Goal: Find specific page/section: Find specific page/section

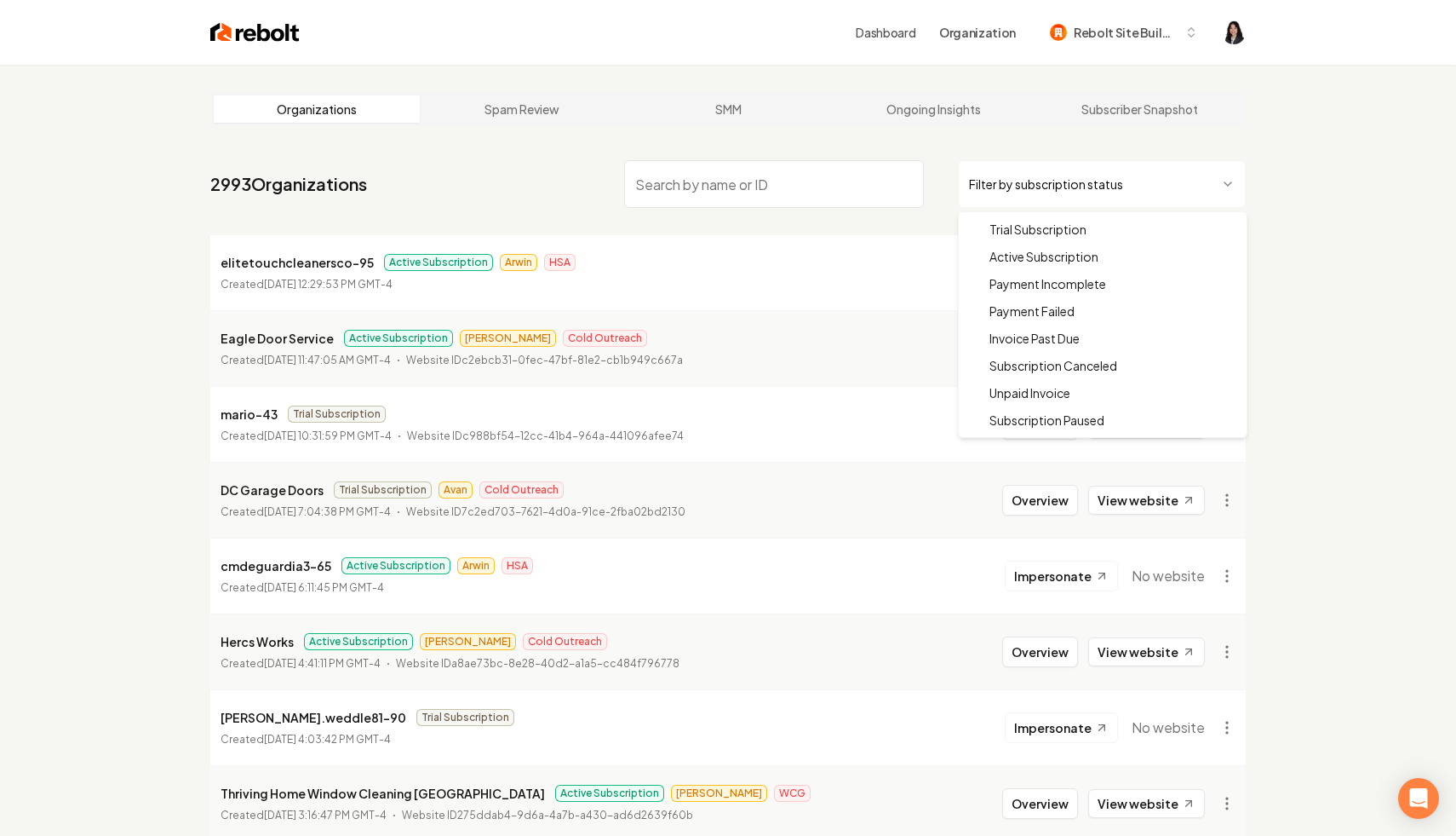
click at [1056, 172] on html "Dashboard Organization Rebolt Site Builder Organizations Spam Review SMM Ongoin…" at bounding box center [728, 418] width 1456 height 836
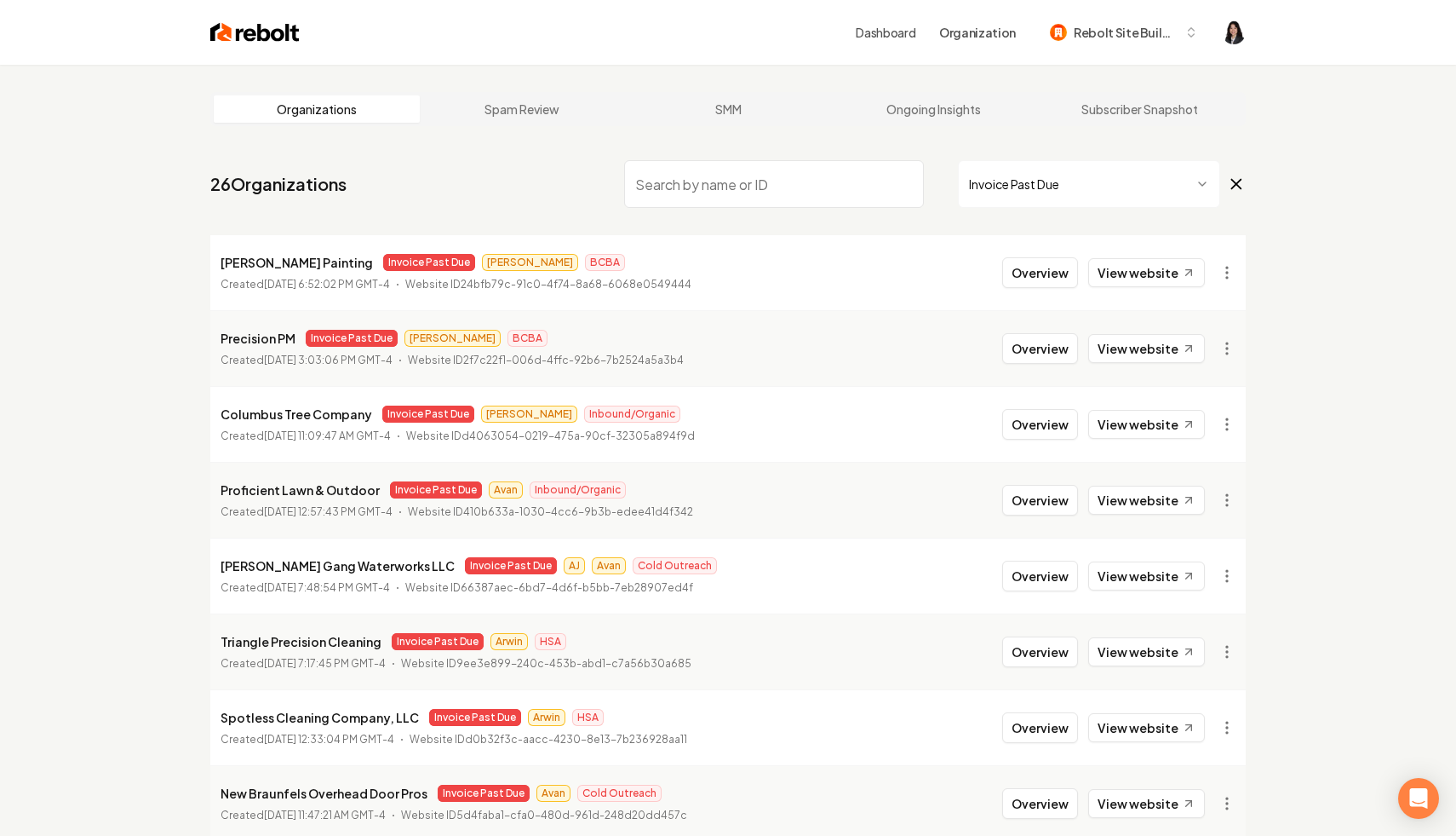
click at [773, 204] on input "search" at bounding box center [774, 184] width 300 height 48
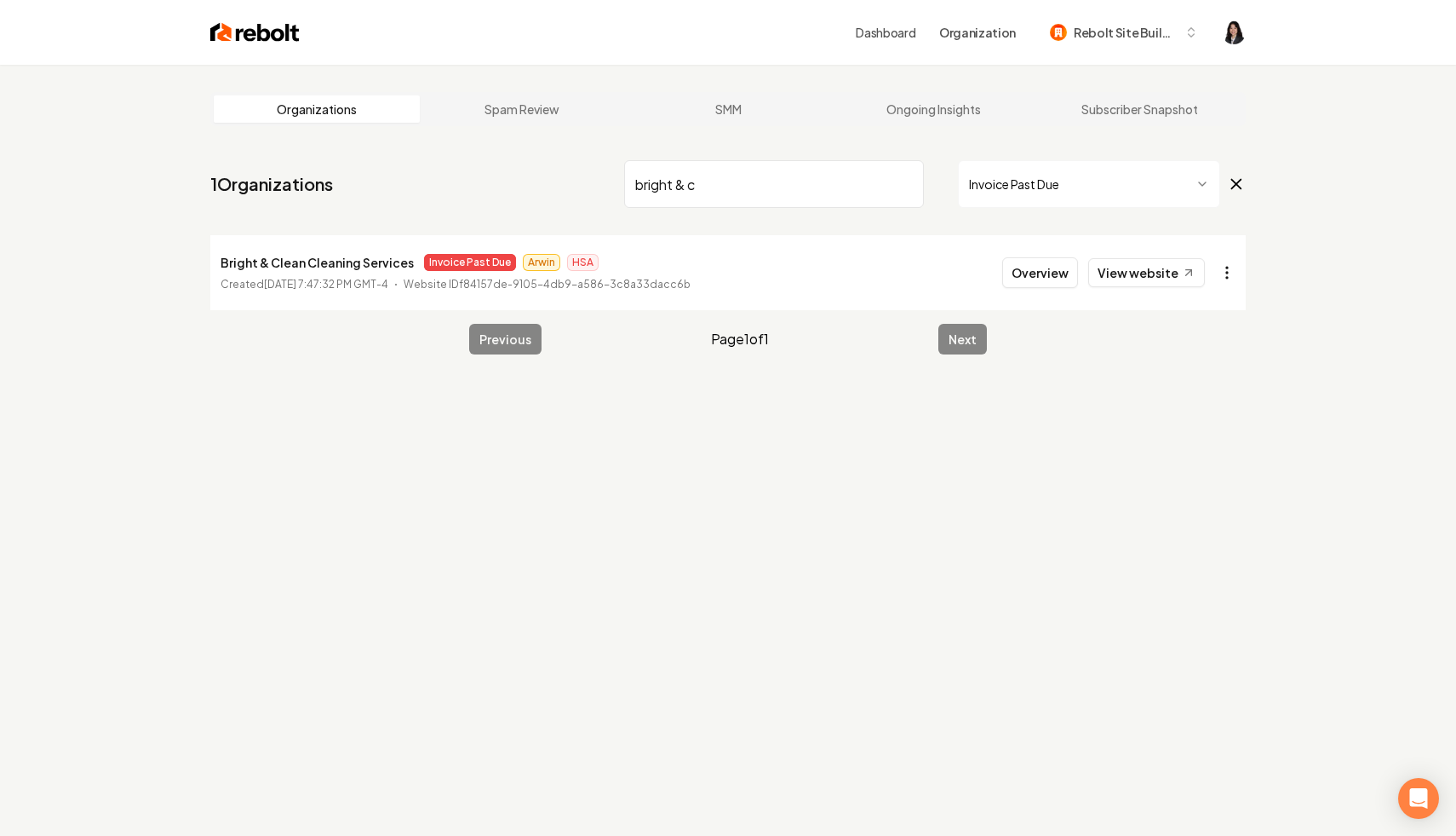
type input "bright & c"
click at [1229, 280] on html "Dashboard Organization Rebolt Site Builder Organizations Spam Review SMM Ongoin…" at bounding box center [728, 418] width 1456 height 836
click at [1142, 280] on html "Dashboard Organization Rebolt Site Builder Organizations Spam Review SMM Ongoin…" at bounding box center [728, 418] width 1456 height 836
click at [1149, 277] on link "View website" at bounding box center [1147, 272] width 116 height 29
click at [905, 181] on input "bright & c" at bounding box center [774, 184] width 300 height 48
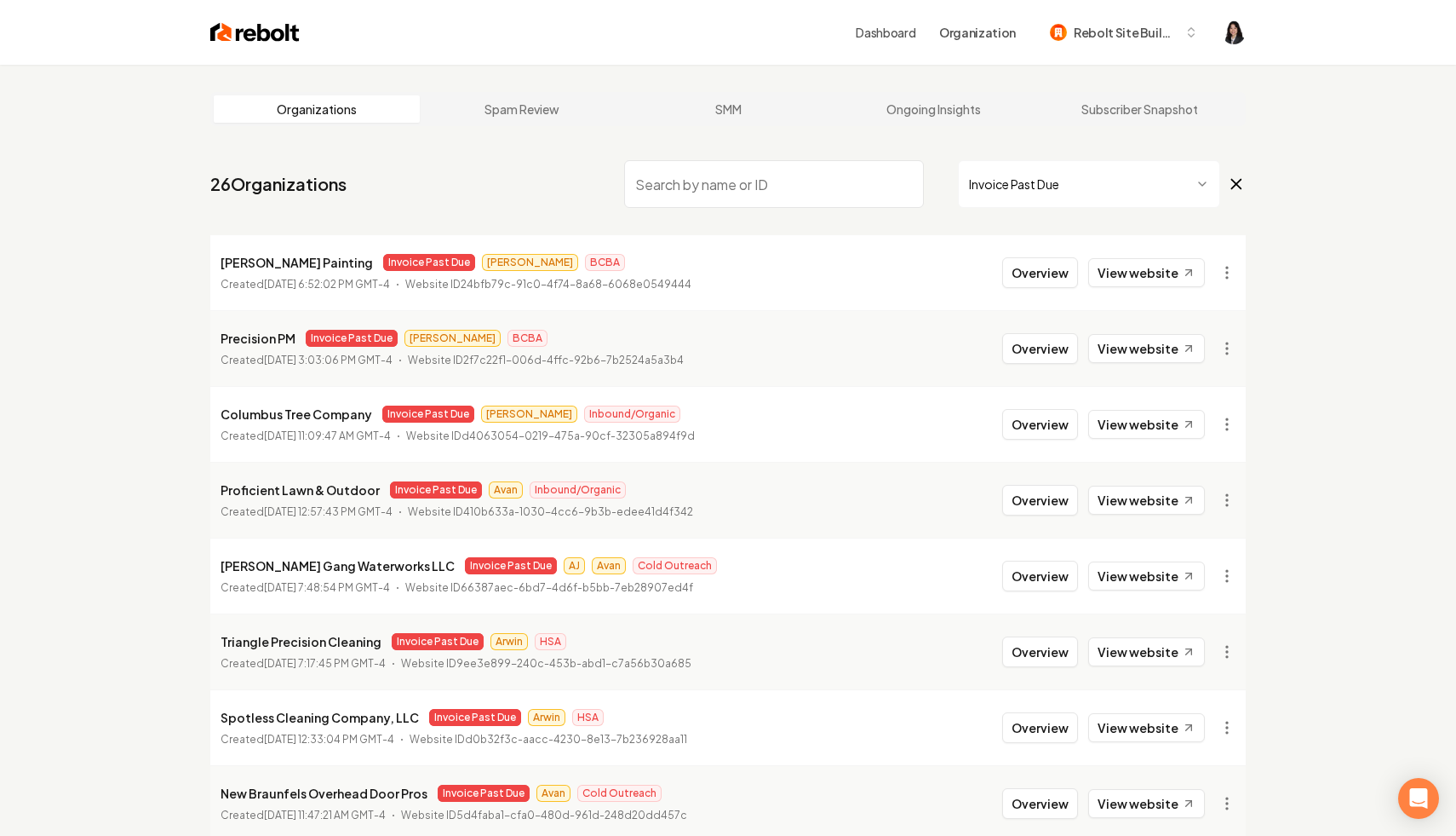
click at [1243, 180] on icon at bounding box center [1236, 183] width 19 height 20
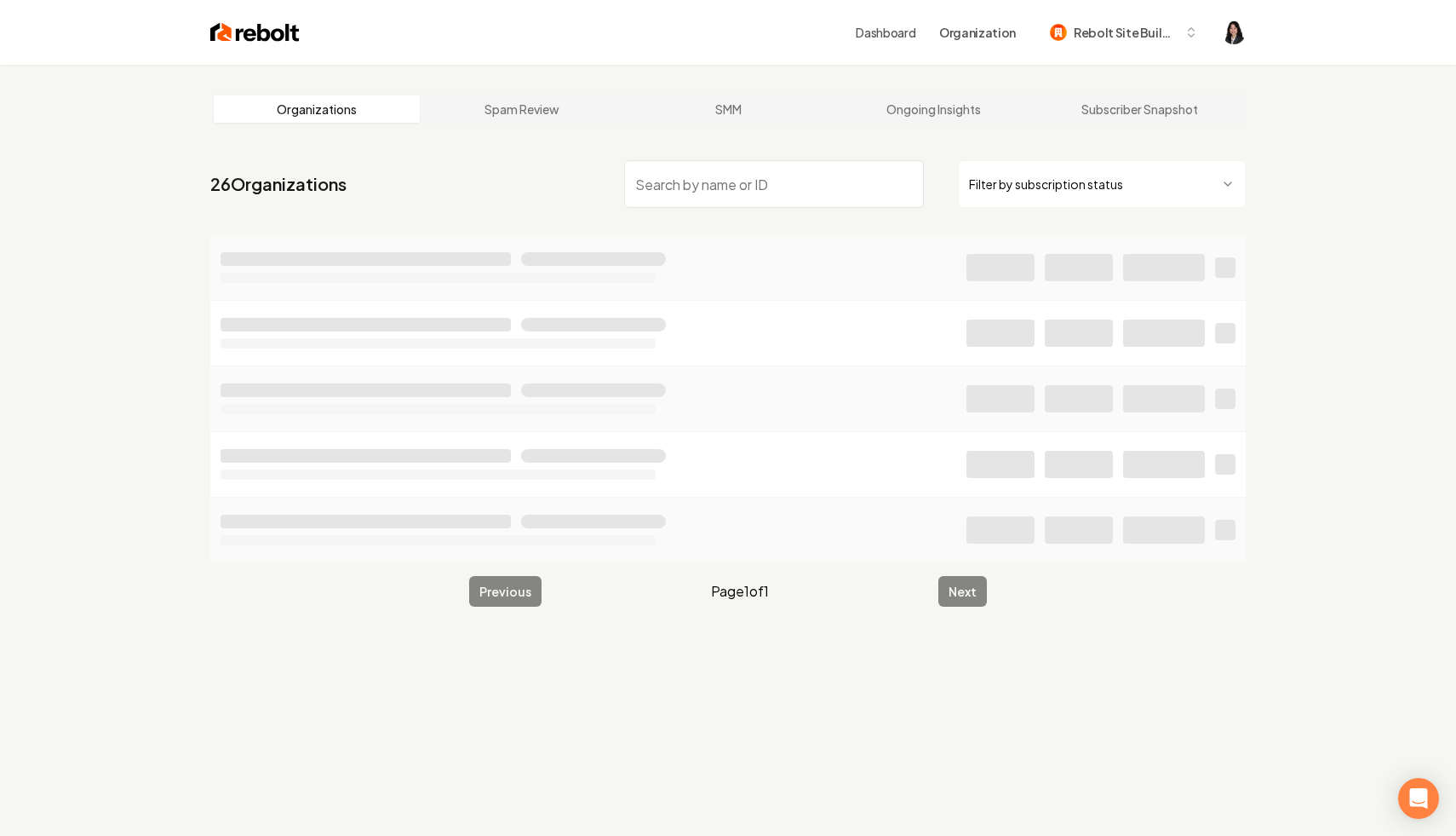
click at [865, 181] on input "search" at bounding box center [774, 184] width 300 height 48
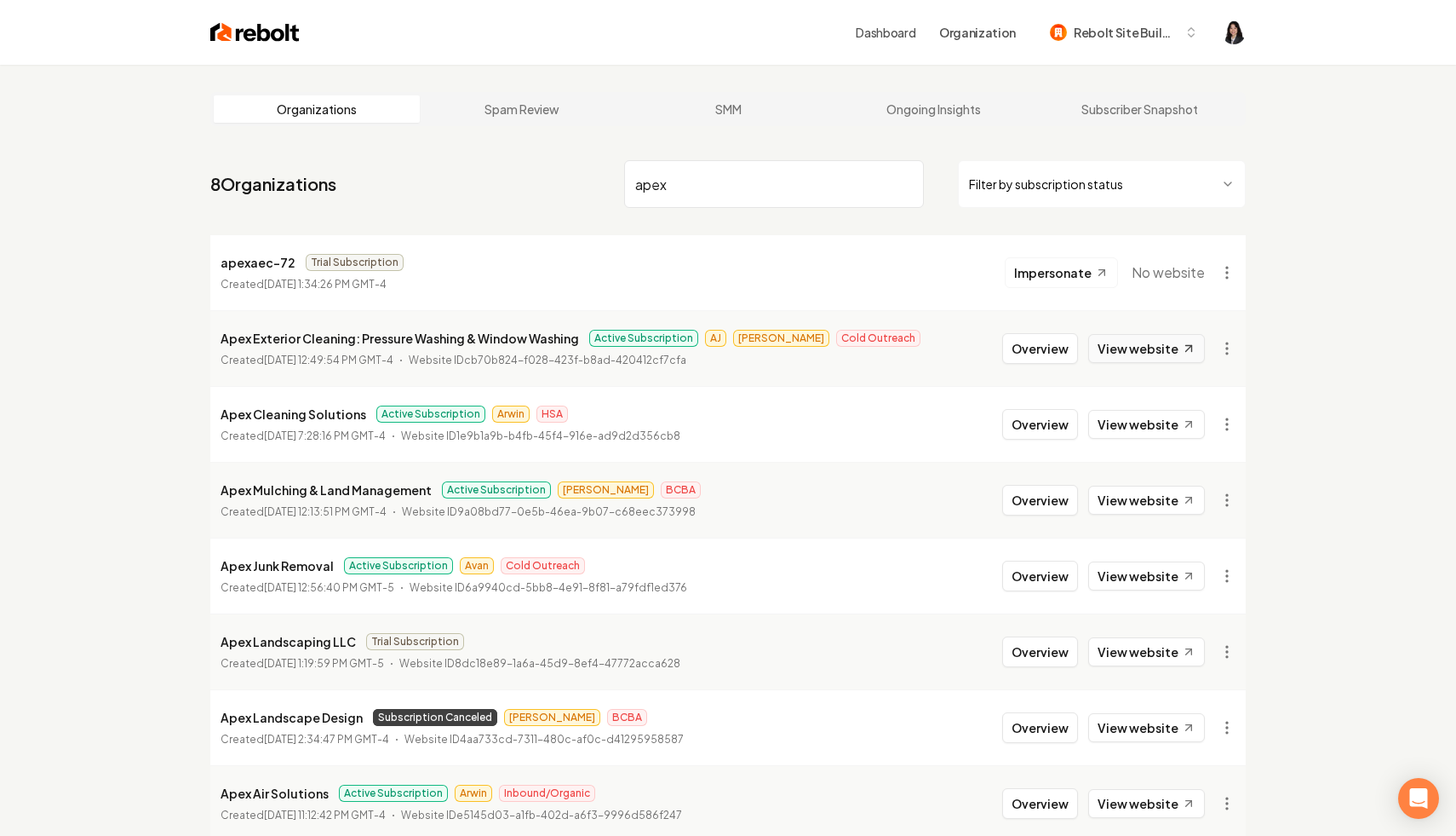
type input "apex"
click at [1177, 348] on link "View website" at bounding box center [1147, 348] width 116 height 29
click at [1170, 423] on link "View website" at bounding box center [1147, 424] width 116 height 29
click at [910, 185] on input "apex" at bounding box center [774, 184] width 300 height 48
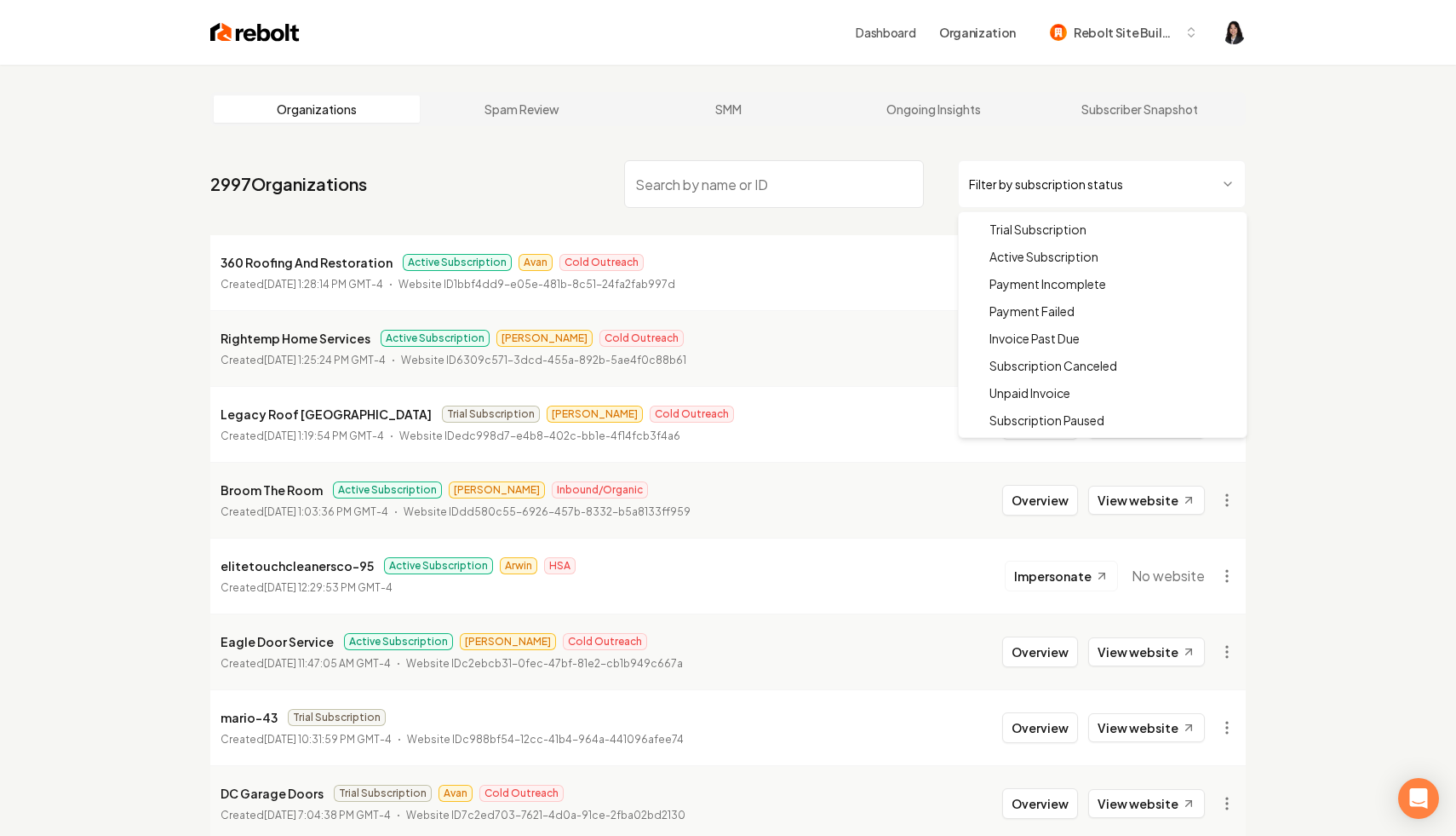
click at [1044, 175] on html "Dashboard Organization Rebolt Site Builder Organizations Spam Review SMM Ongoin…" at bounding box center [728, 418] width 1456 height 836
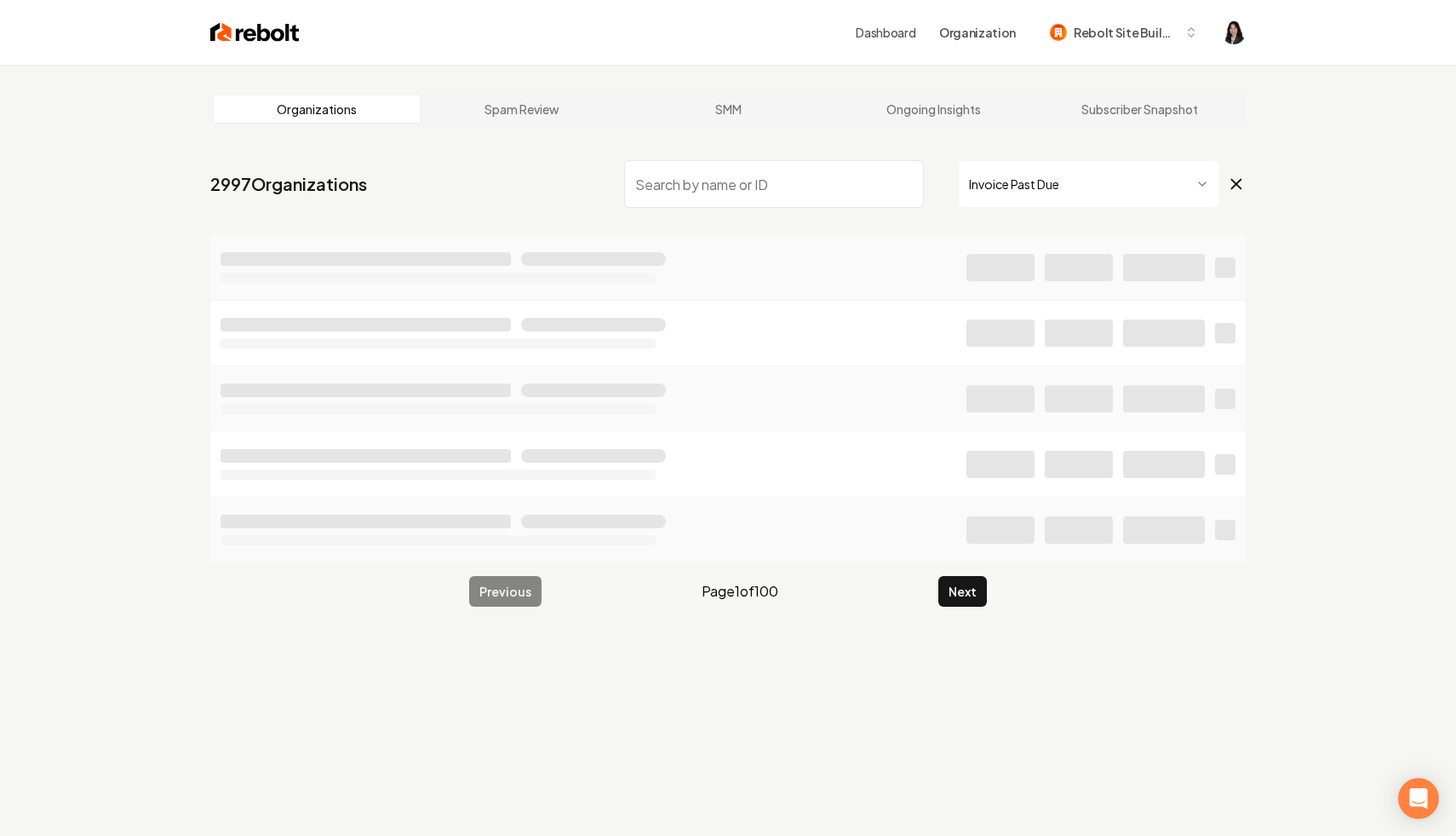
click at [794, 199] on input "search" at bounding box center [774, 184] width 300 height 48
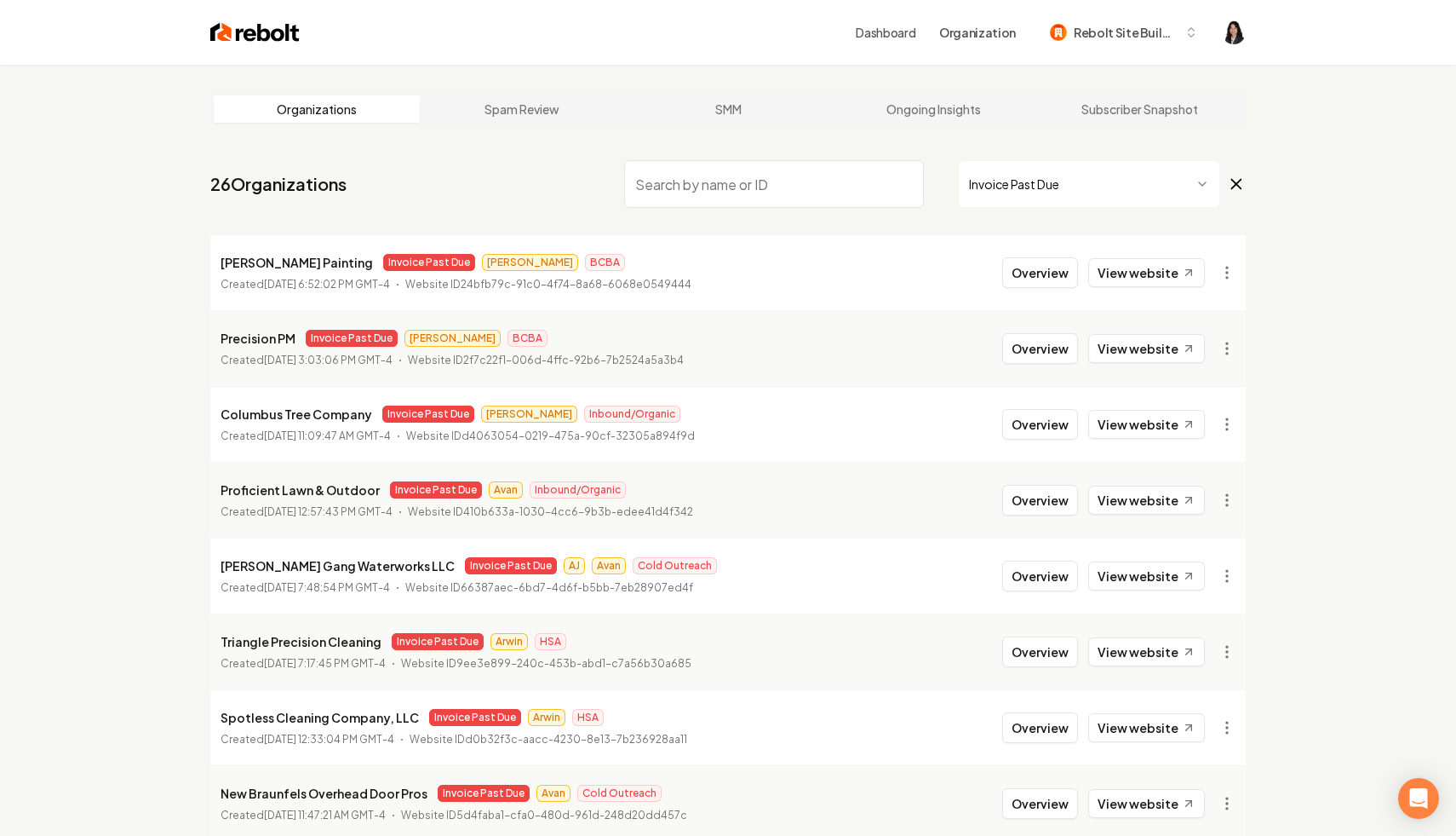
click at [794, 199] on input "search" at bounding box center [774, 184] width 300 height 48
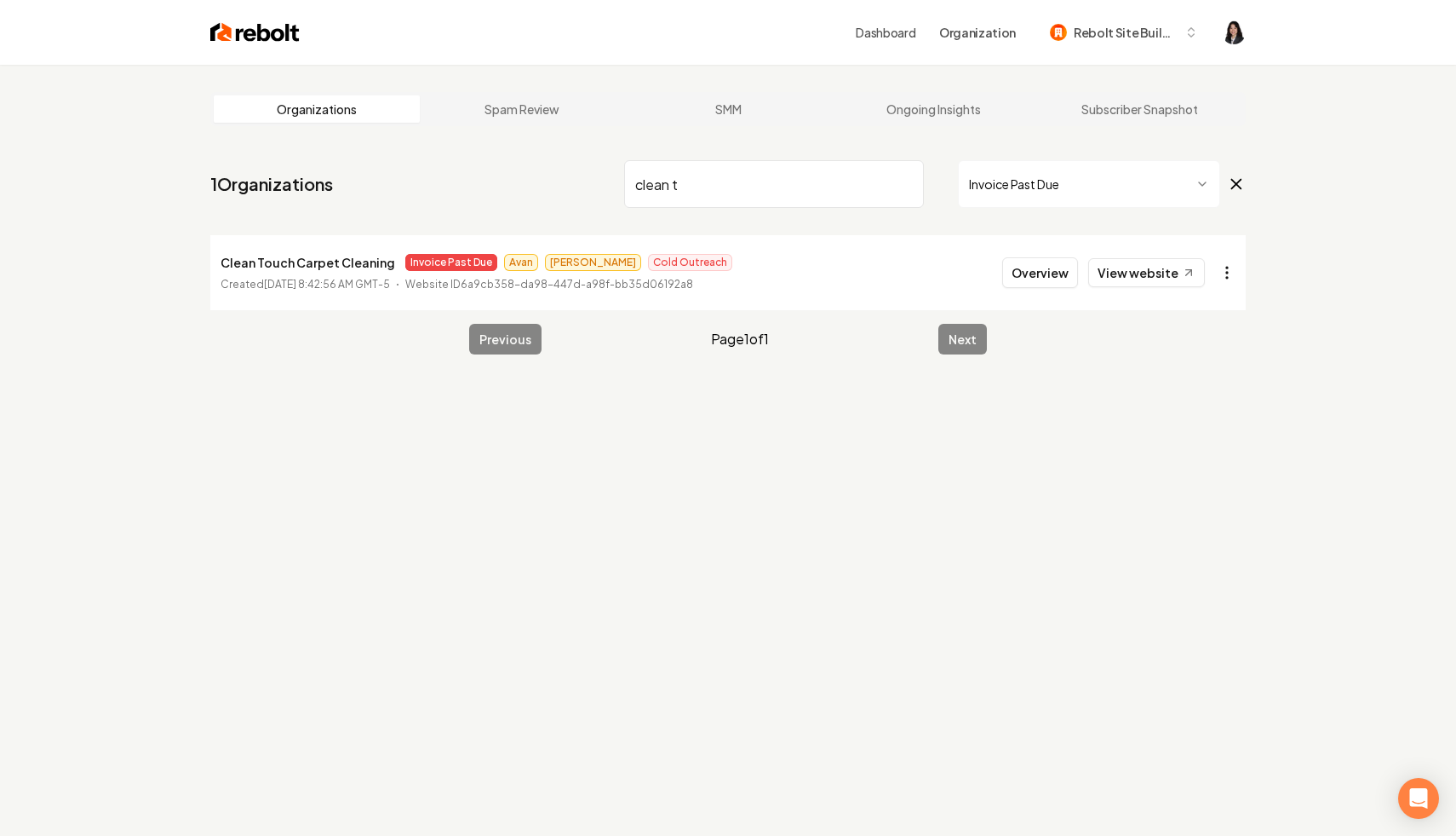
type input "clean t"
click at [1224, 280] on html "Dashboard Organization Rebolt Site Builder Organizations Spam Review SMM Ongoin…" at bounding box center [728, 418] width 1456 height 836
click at [1178, 418] on link "View in Stripe" at bounding box center [1185, 420] width 108 height 27
click at [903, 181] on input "clean t" at bounding box center [774, 184] width 300 height 48
